Goal: Task Accomplishment & Management: Manage account settings

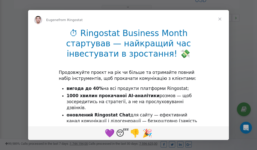
click at [220, 19] on span "Close" at bounding box center [220, 19] width 18 height 18
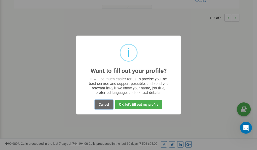
click at [103, 105] on button "Cancel" at bounding box center [104, 104] width 18 height 9
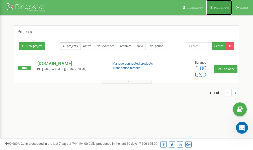
click at [218, 6] on link "Profile settings" at bounding box center [219, 7] width 26 height 15
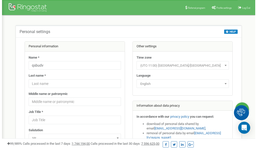
scroll to position [25, 0]
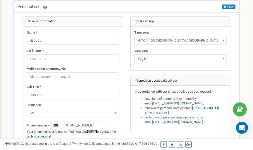
click at [92, 132] on link "verify it" at bounding box center [92, 132] width 10 height 4
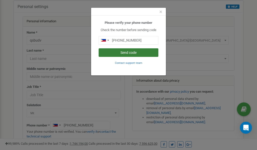
click at [136, 53] on button "Send code" at bounding box center [128, 52] width 60 height 9
